Goal: Transaction & Acquisition: Purchase product/service

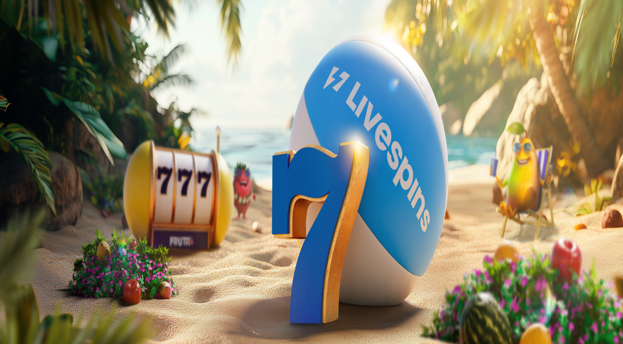
drag, startPoint x: 126, startPoint y: 62, endPoint x: 88, endPoint y: 61, distance: 38.8
click at [88, 163] on div "€50 €150 €250 *** € TALLETA JA PELAA 200 kierrätysvapaata ilmaiskierrosta ensit…" at bounding box center [311, 202] width 617 height 79
type input "**"
click at [51, 234] on span "TALLETA JA PELAA" at bounding box center [28, 237] width 45 height 6
click at [551, 175] on div at bounding box center [311, 175] width 617 height 0
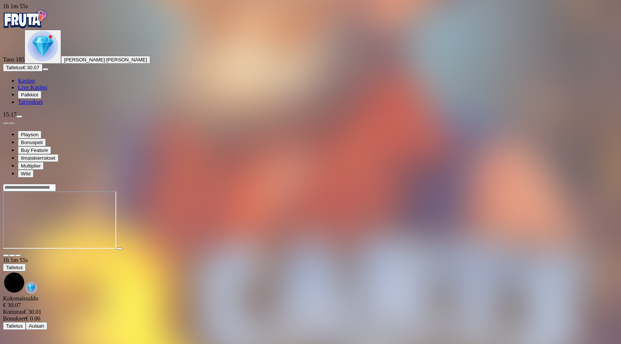
click at [6, 256] on span "close icon" at bounding box center [6, 256] width 0 height 0
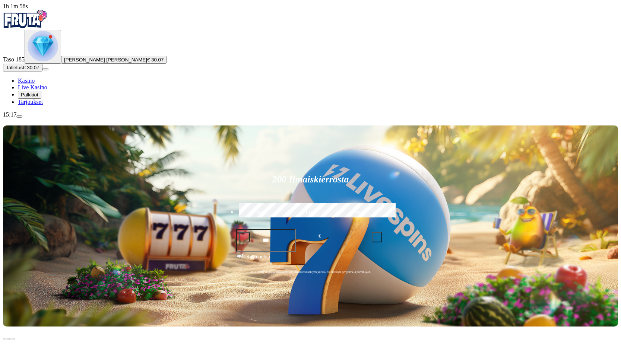
click at [38, 98] on span "Palkkiot" at bounding box center [30, 95] width 18 height 6
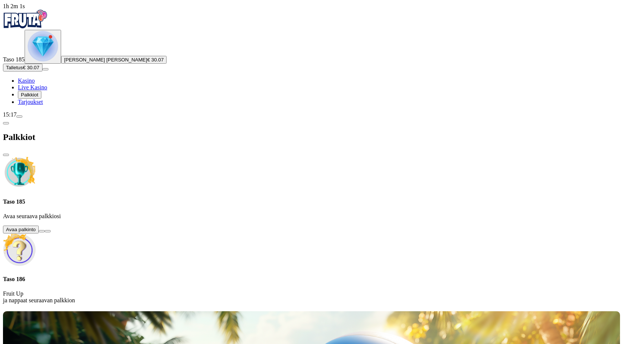
click at [45, 230] on button at bounding box center [42, 231] width 6 height 2
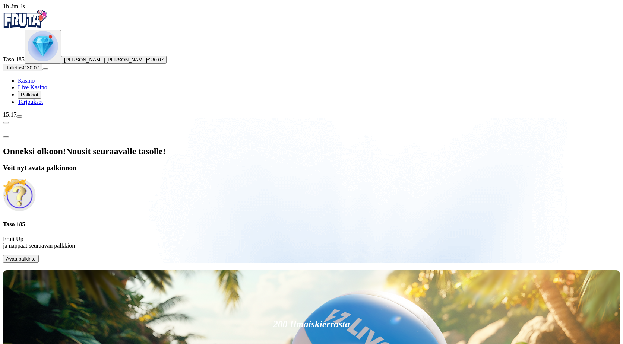
click at [36, 256] on span "Avaa palkinto" at bounding box center [21, 259] width 30 height 6
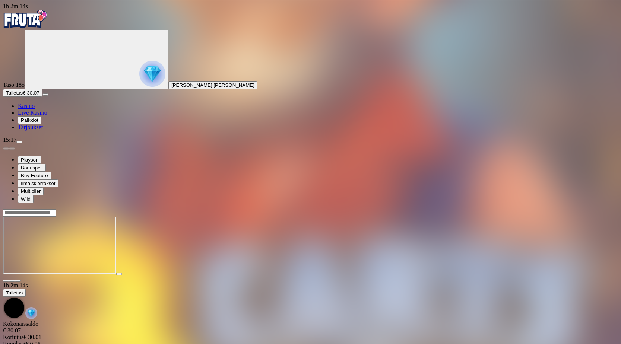
click at [6, 281] on span "close icon" at bounding box center [6, 281] width 0 height 0
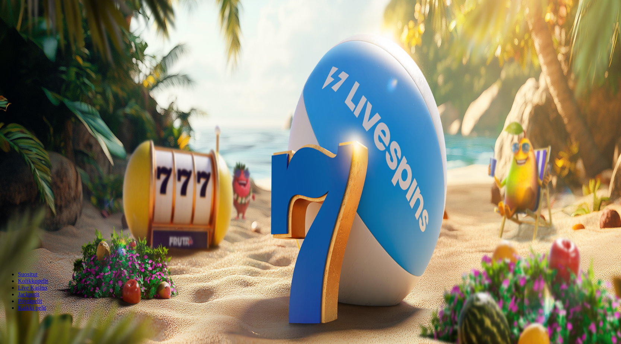
click at [38, 123] on span "Palkkiot" at bounding box center [30, 120] width 18 height 6
click at [36, 270] on button at bounding box center [33, 271] width 6 height 2
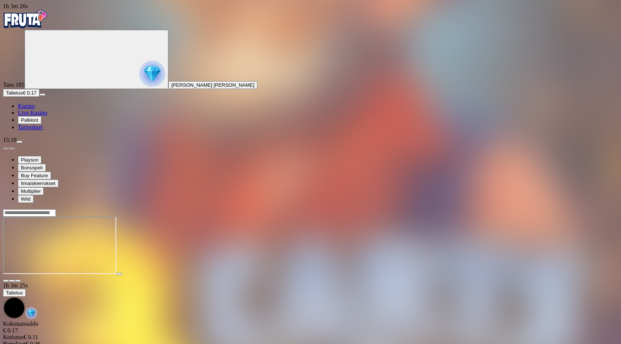
click at [6, 281] on span "close icon" at bounding box center [6, 281] width 0 height 0
